Goal: Navigation & Orientation: Find specific page/section

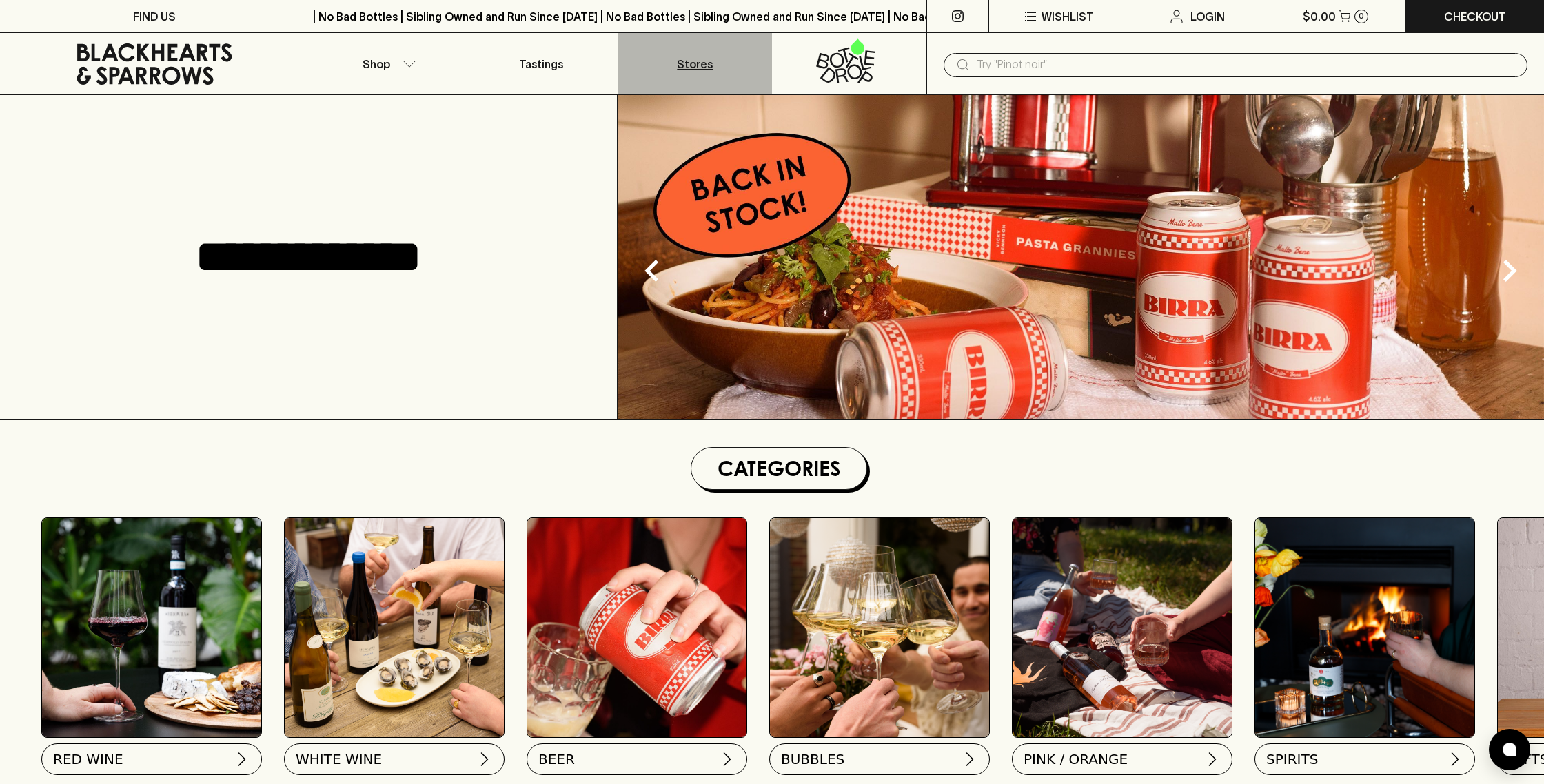
click at [682, 58] on p "Stores" at bounding box center [695, 63] width 36 height 17
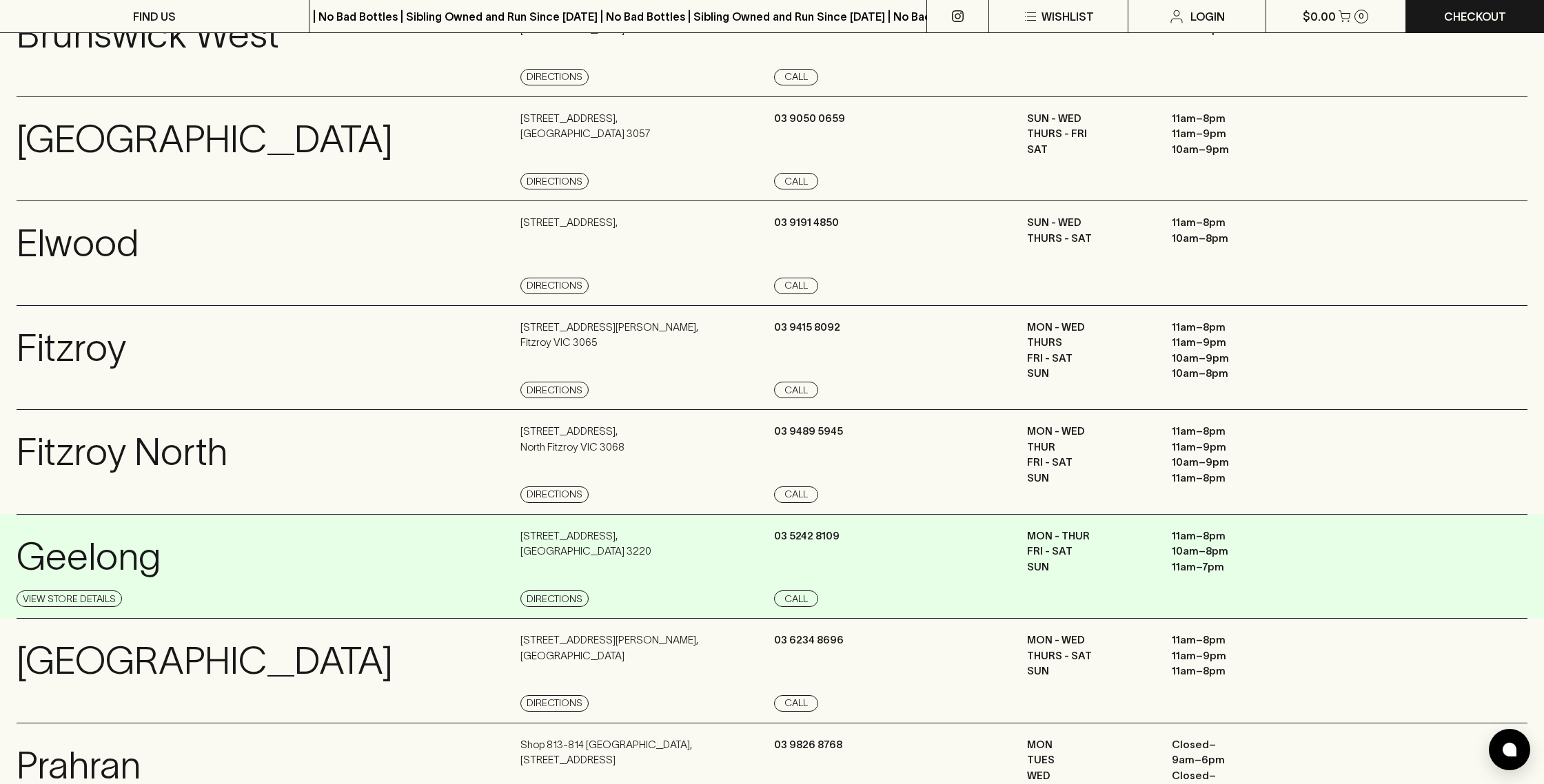
scroll to position [571, 0]
click at [769, 561] on div "[STREET_ADDRESS] Directions" at bounding box center [646, 567] width 250 height 79
click at [103, 595] on link "View Store Details" at bounding box center [69, 597] width 105 height 17
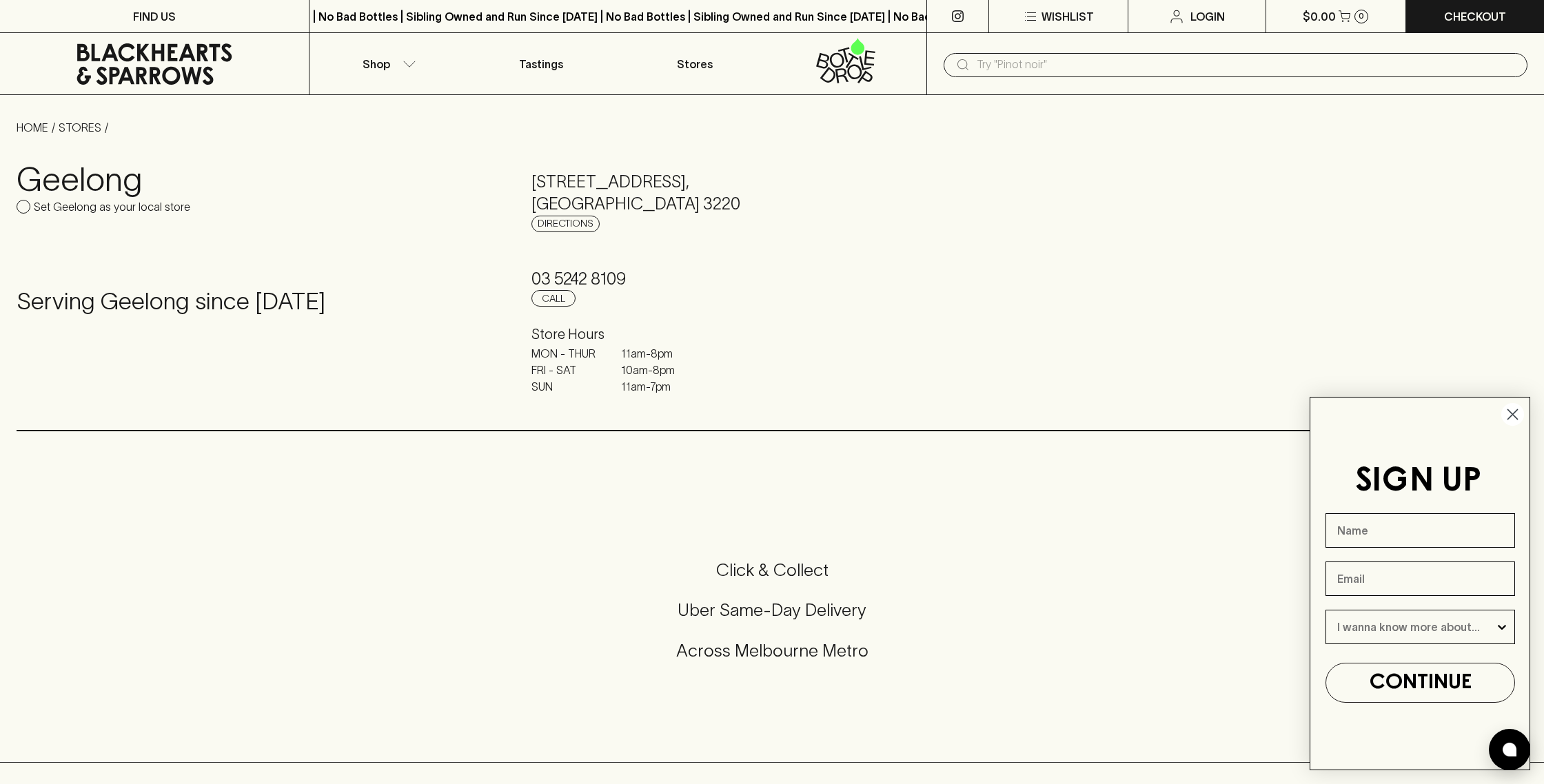
click at [1517, 411] on circle "Close dialog" at bounding box center [1513, 415] width 23 height 23
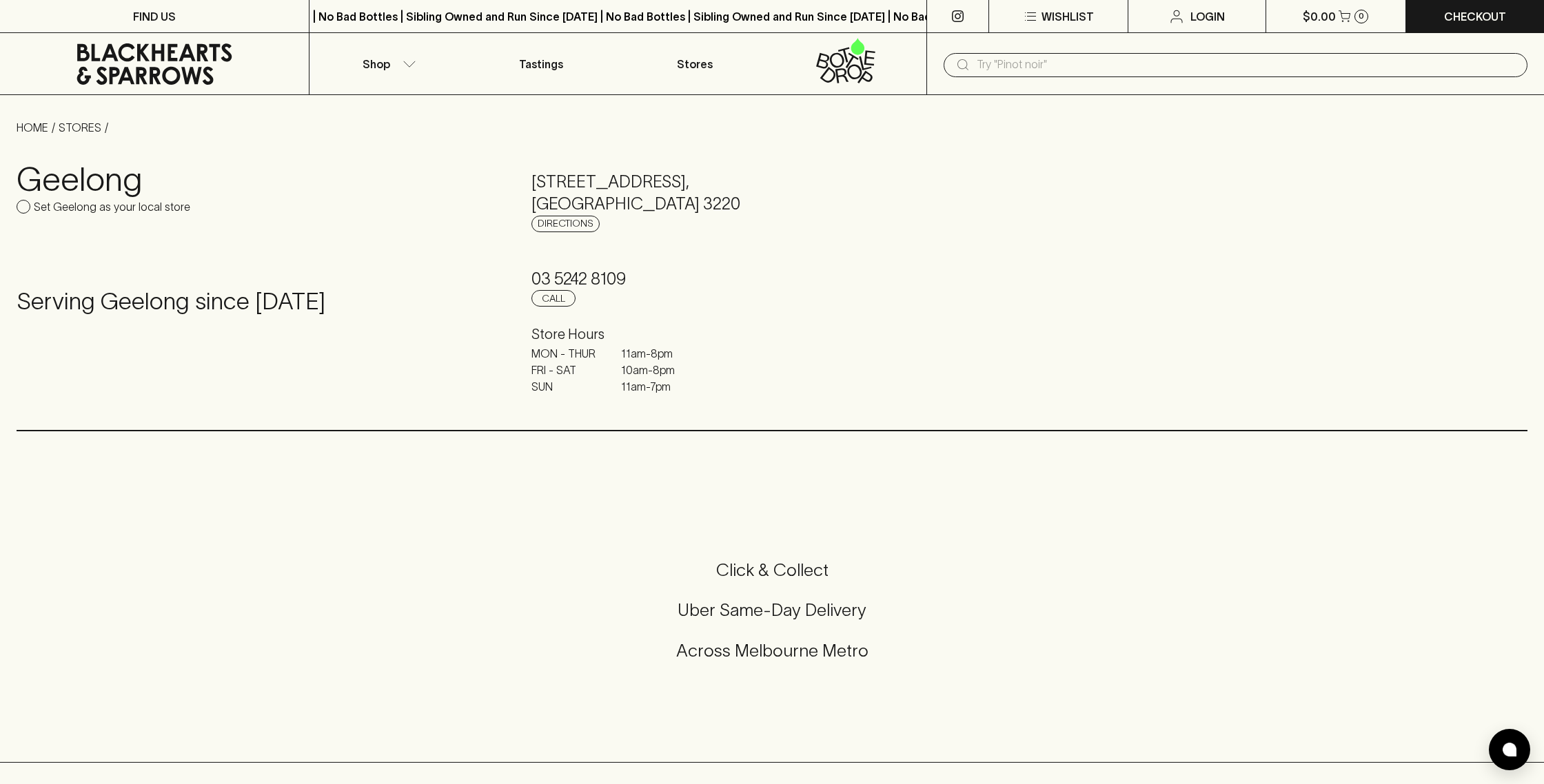
click at [209, 307] on h4 "Serving Geelong since [DATE]" at bounding box center [257, 302] width 482 height 29
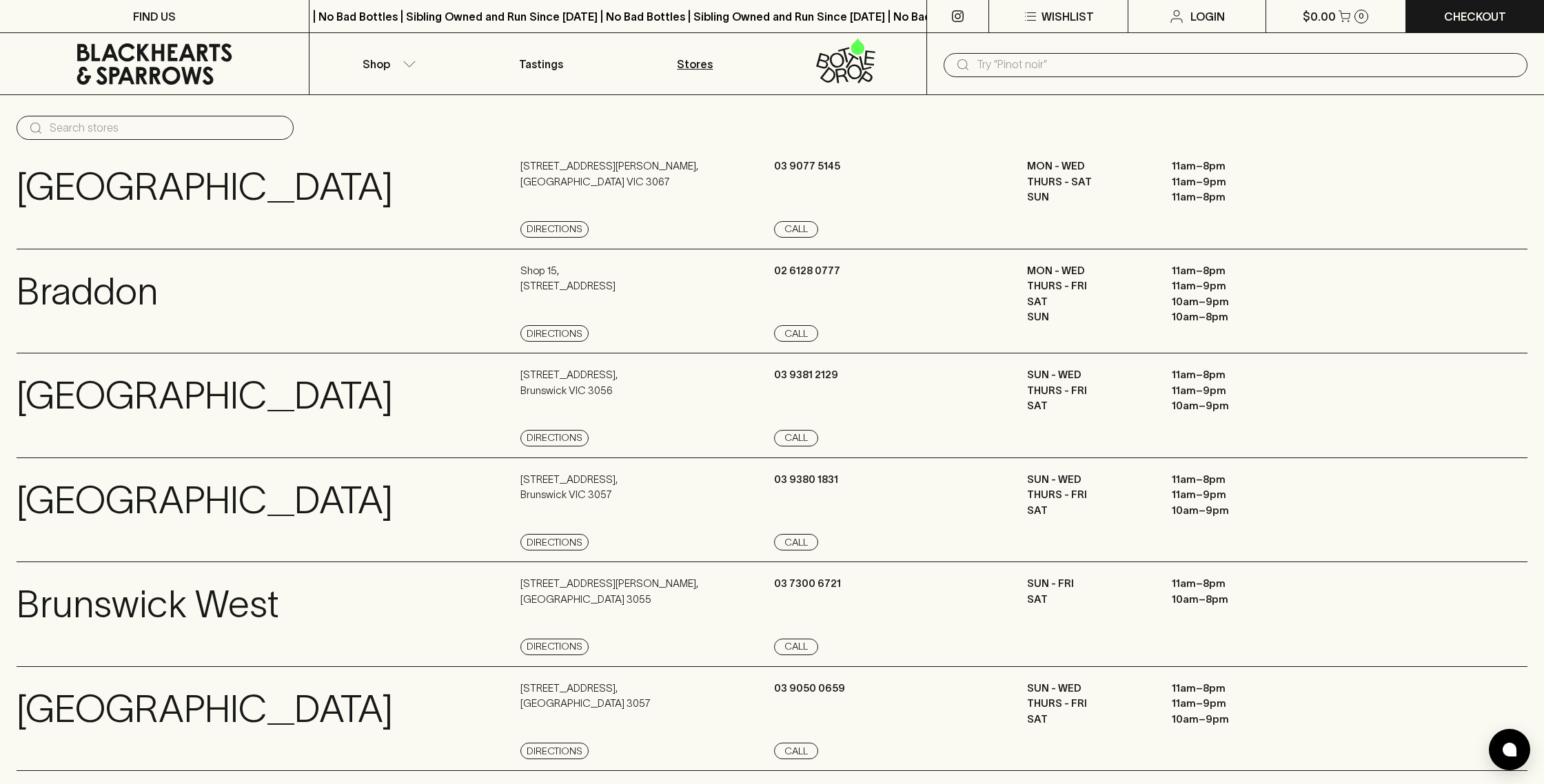
scroll to position [571, 0]
